Goal: Check status: Check status

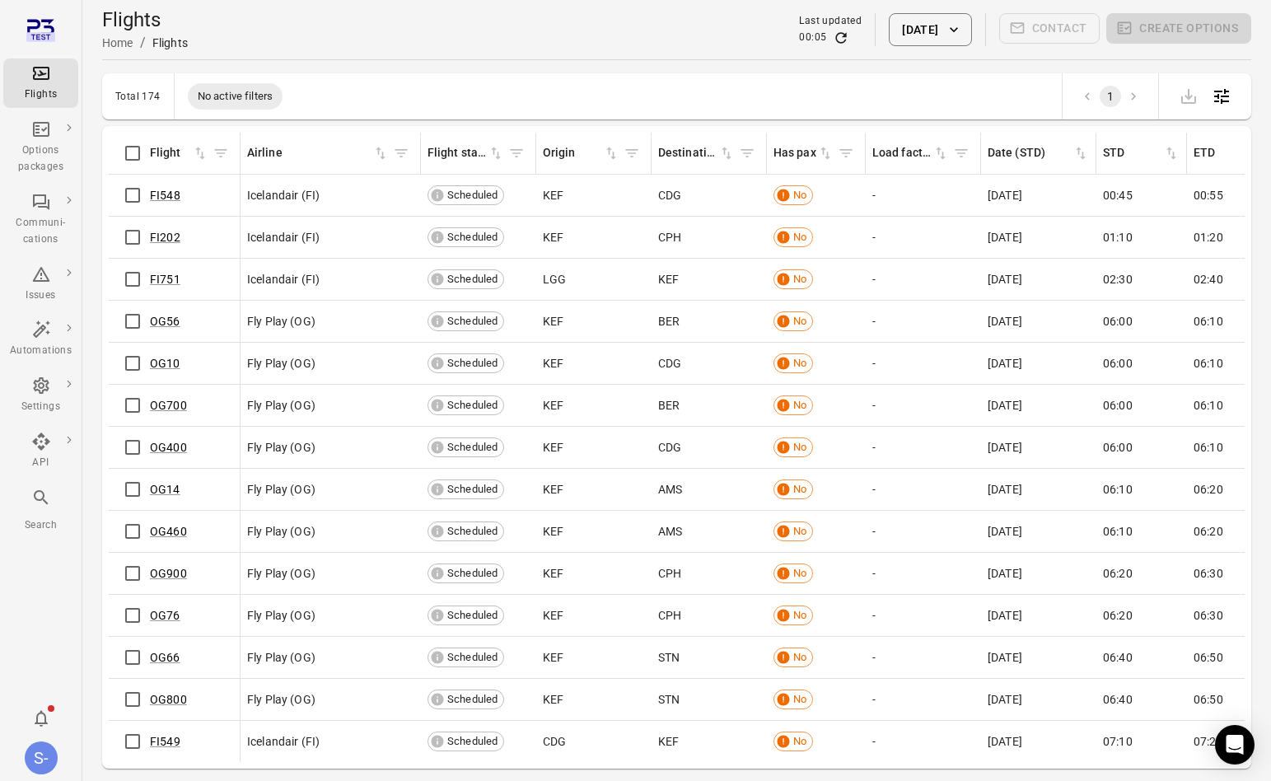
click at [911, 30] on button "[DATE]" at bounding box center [930, 29] width 82 height 33
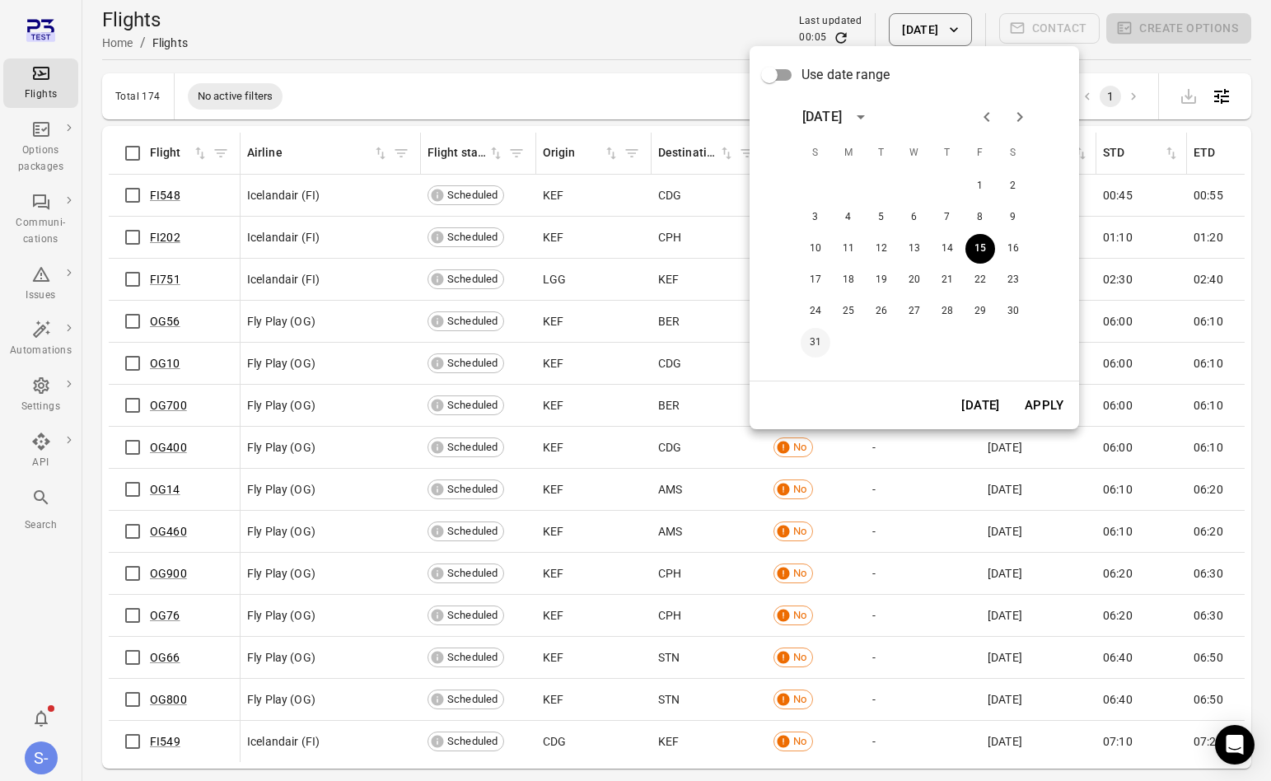
click at [810, 340] on button "31" at bounding box center [816, 343] width 30 height 30
click at [1051, 405] on button "Apply" at bounding box center [1044, 405] width 57 height 35
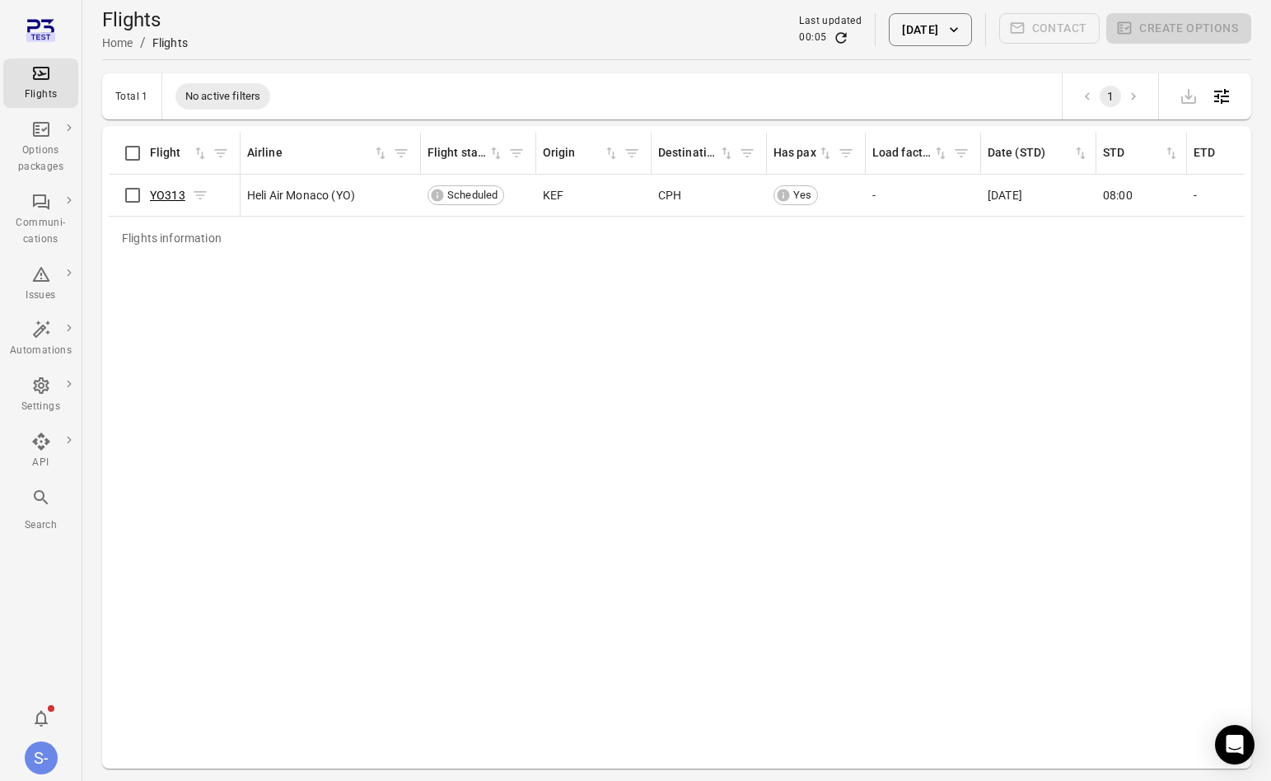
click at [170, 194] on link "YO313" at bounding box center [167, 195] width 35 height 13
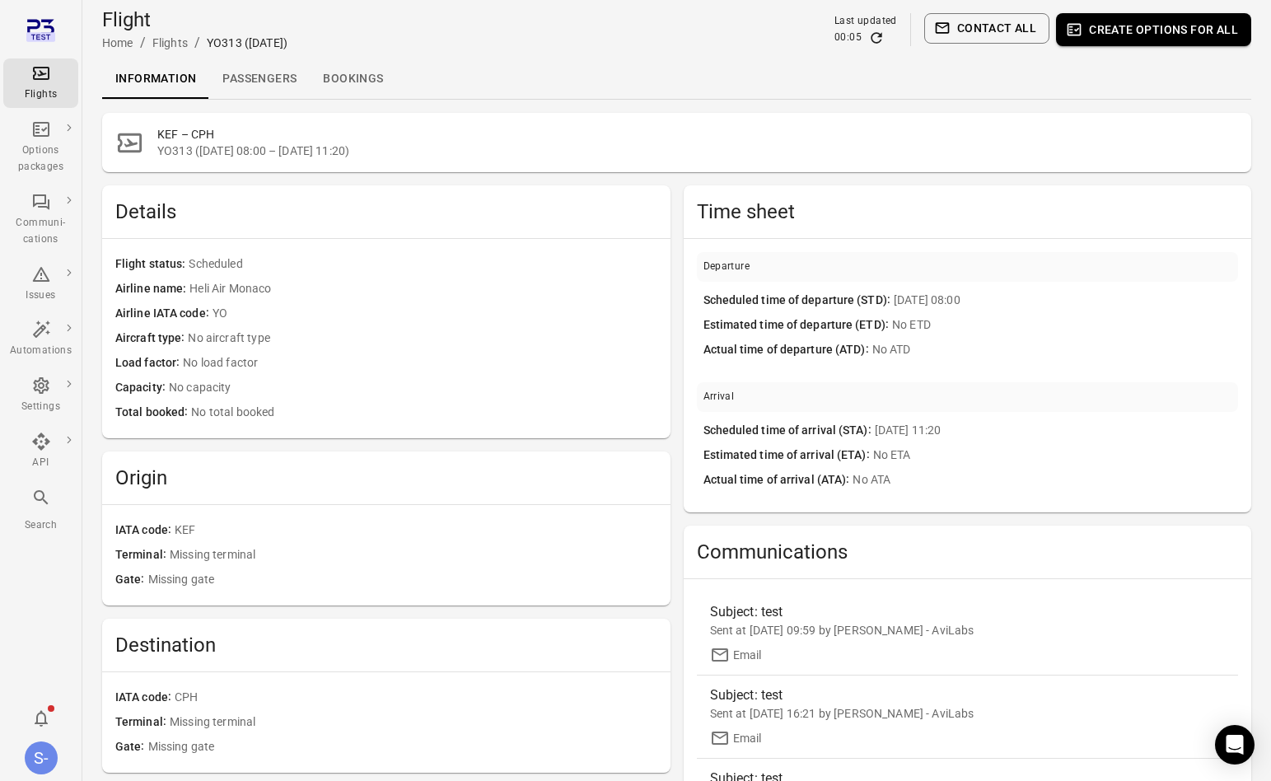
click at [267, 86] on link "Passengers" at bounding box center [259, 79] width 101 height 40
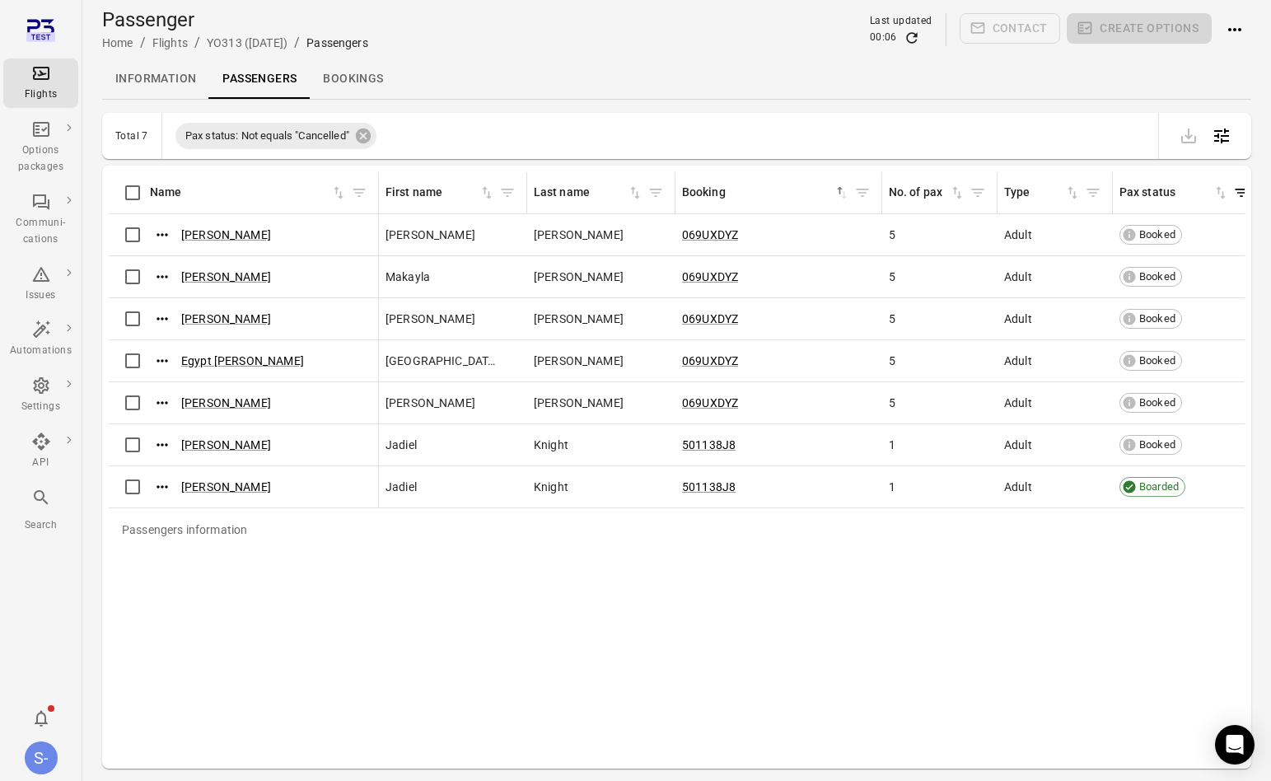
click at [366, 75] on link "Bookings" at bounding box center [353, 79] width 87 height 40
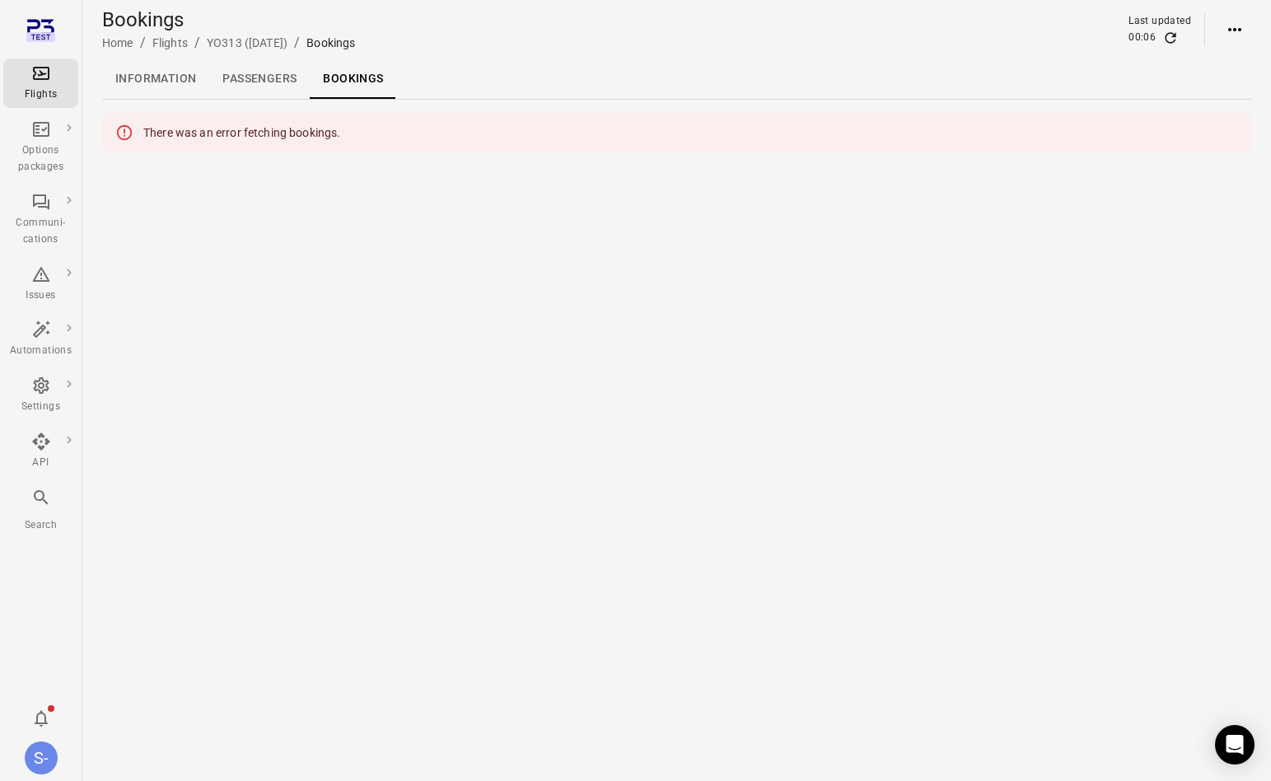
click at [415, 210] on main "Bookings Home / Flights / YO313 ([DATE]) / Bookings Last updated 00:06 Informat…" at bounding box center [676, 390] width 1189 height 781
click at [396, 247] on main "Bookings Home / Flights / YO313 ([DATE]) / Bookings Last updated 00:06 Informat…" at bounding box center [676, 390] width 1189 height 781
click at [257, 82] on link "Passengers" at bounding box center [259, 79] width 101 height 40
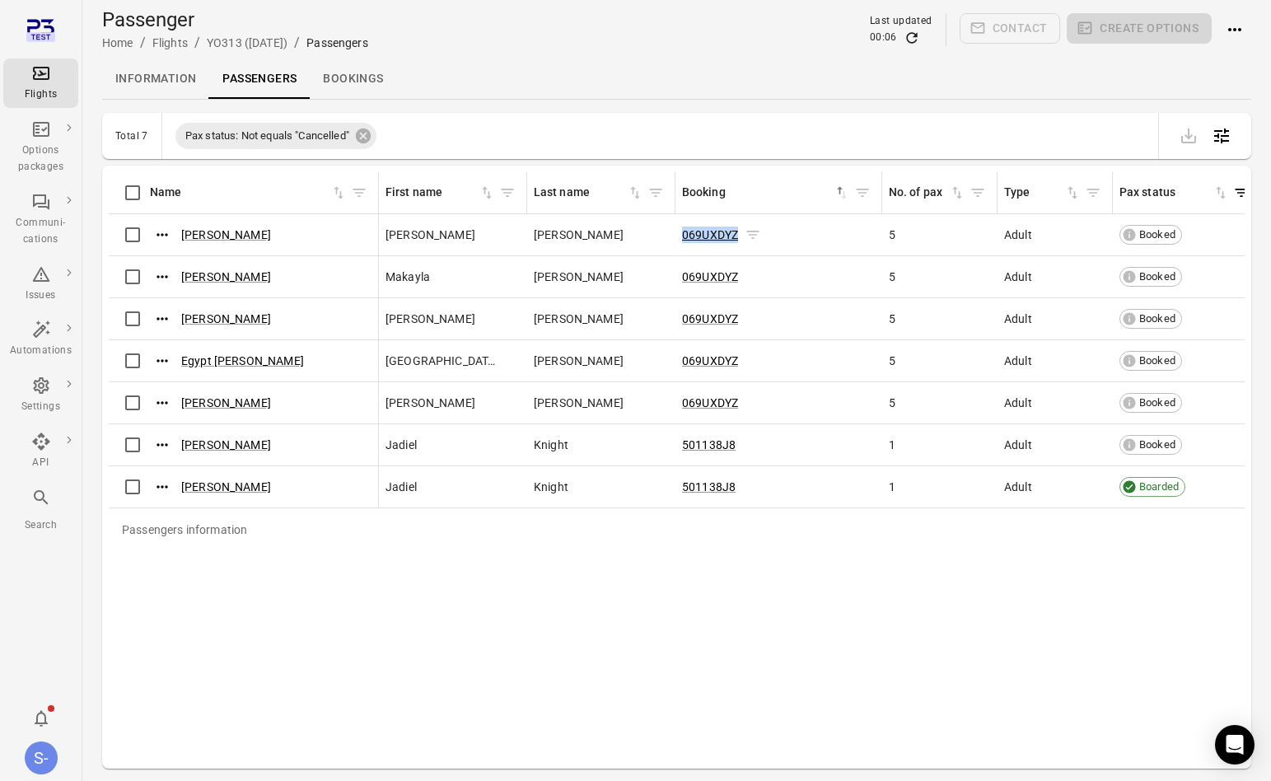
drag, startPoint x: 742, startPoint y: 234, endPoint x: 681, endPoint y: 241, distance: 61.4
click at [682, 241] on div "069UXDYZ" at bounding box center [721, 235] width 79 height 16
copy div "069UXDYZ"
